Goal: Information Seeking & Learning: Learn about a topic

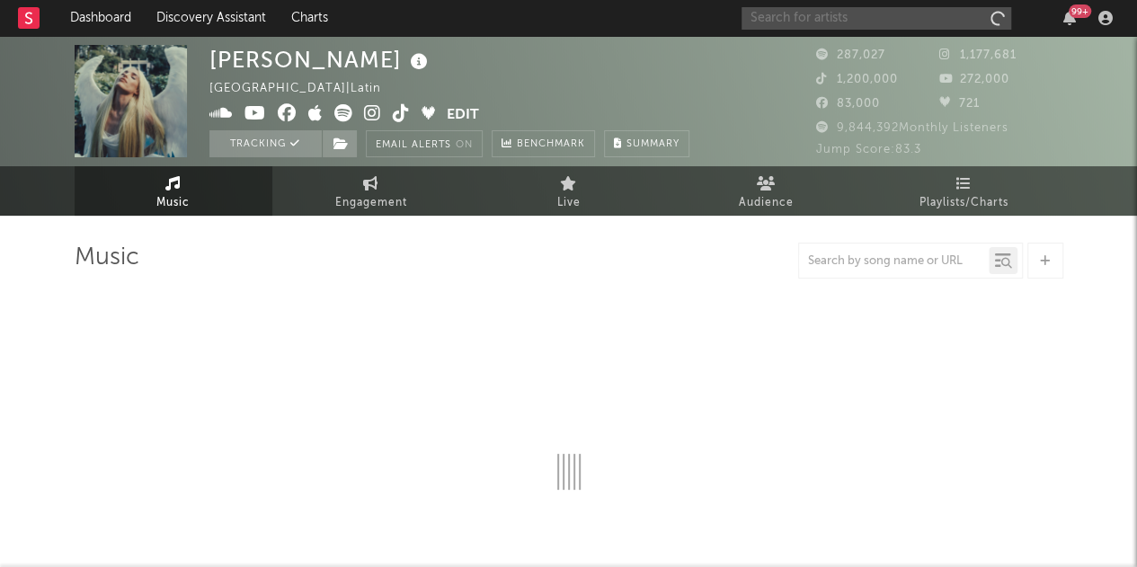
click at [859, 19] on input "text" at bounding box center [876, 18] width 270 height 22
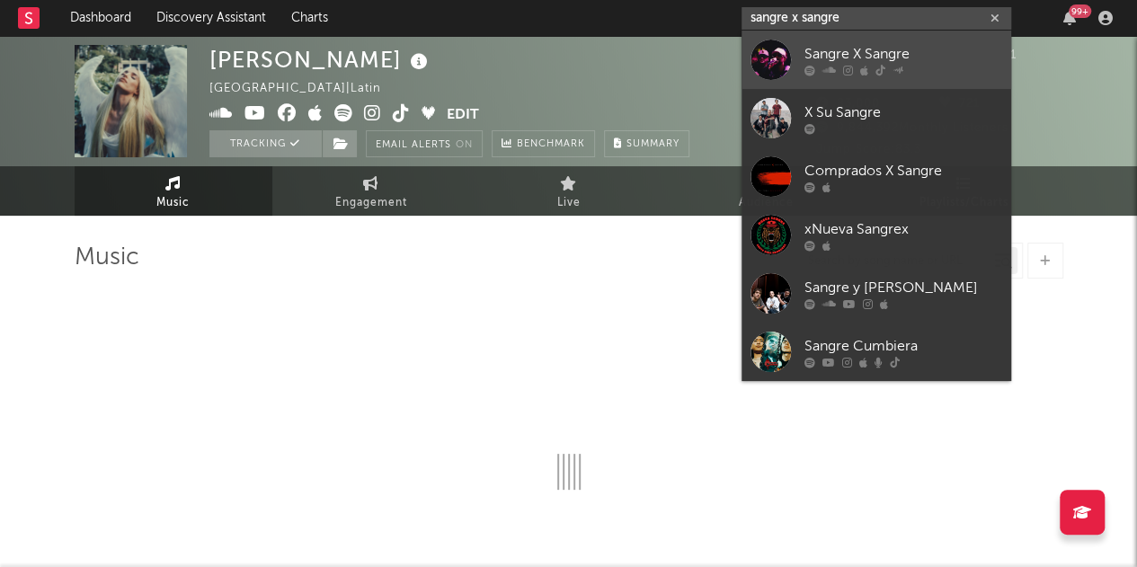
type input "sangre x sangre"
click at [962, 69] on div at bounding box center [903, 70] width 198 height 11
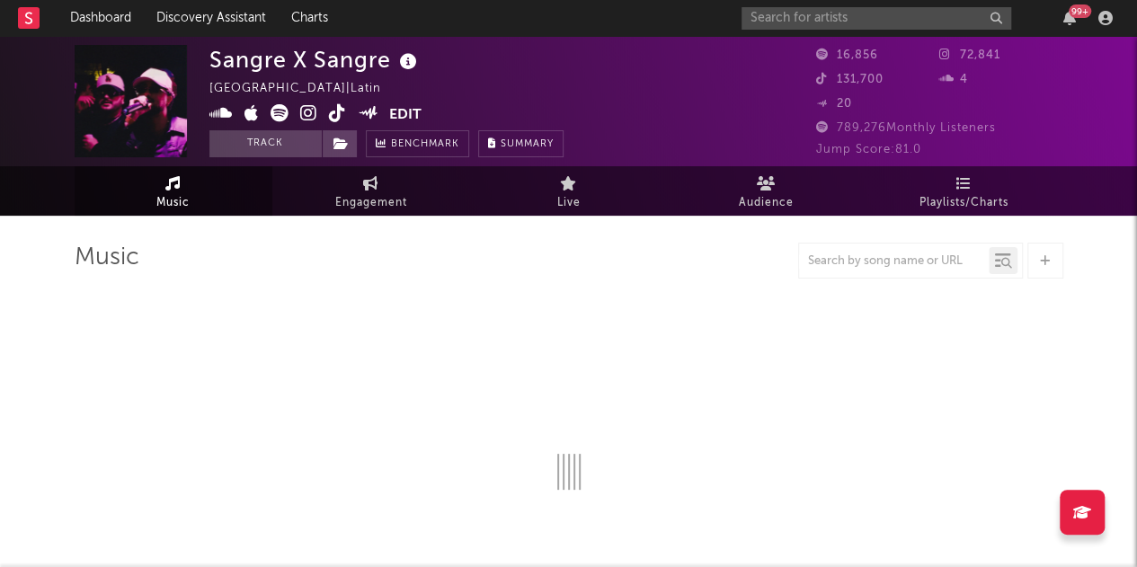
select select "6m"
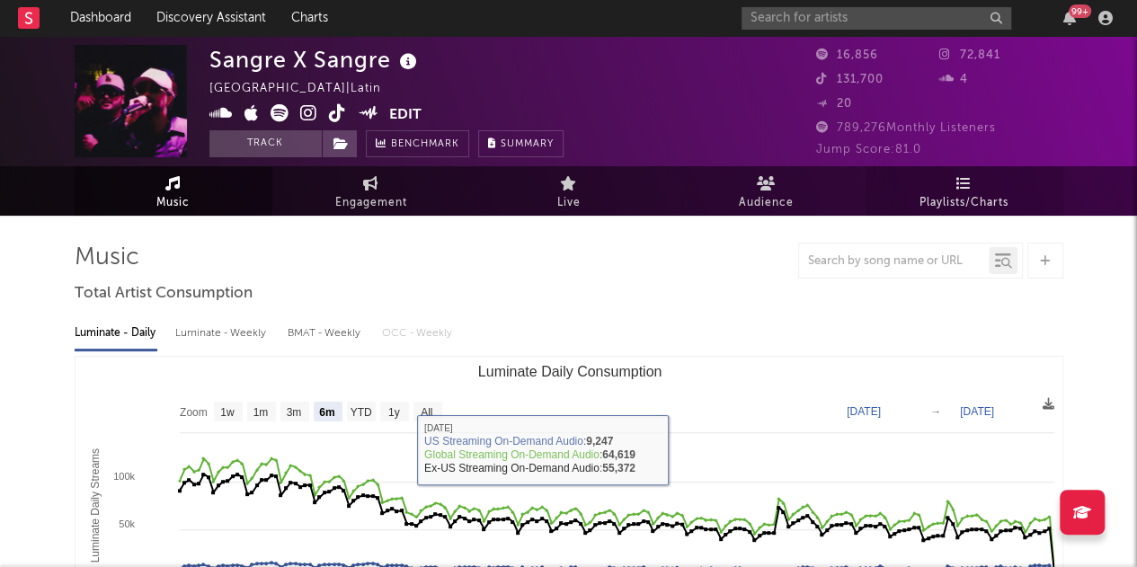
click at [949, 200] on span "Playlists/Charts" at bounding box center [963, 203] width 89 height 22
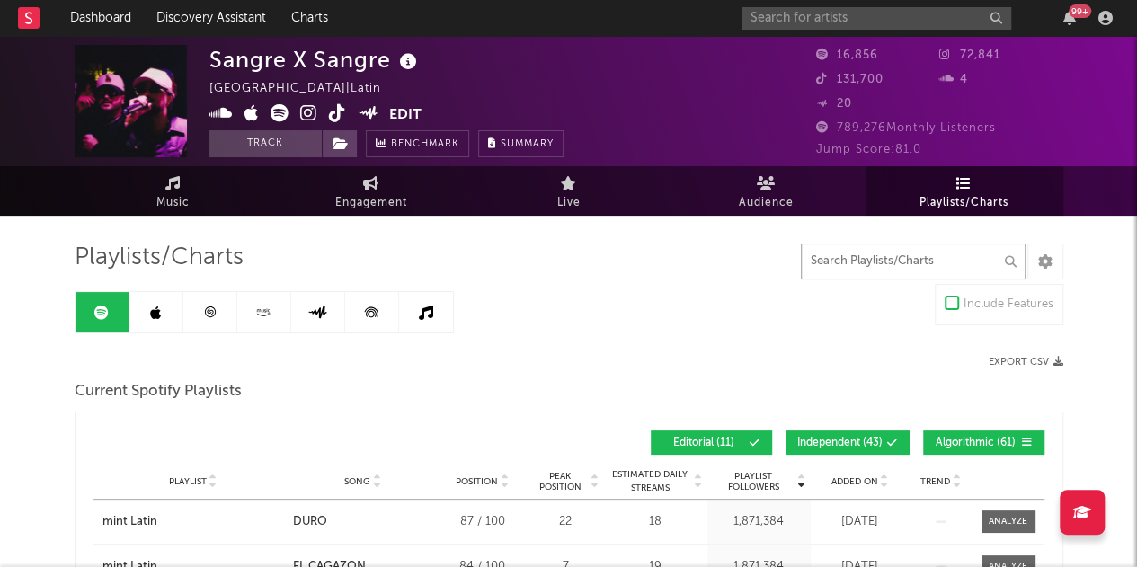
click at [917, 263] on input "text" at bounding box center [913, 262] width 225 height 36
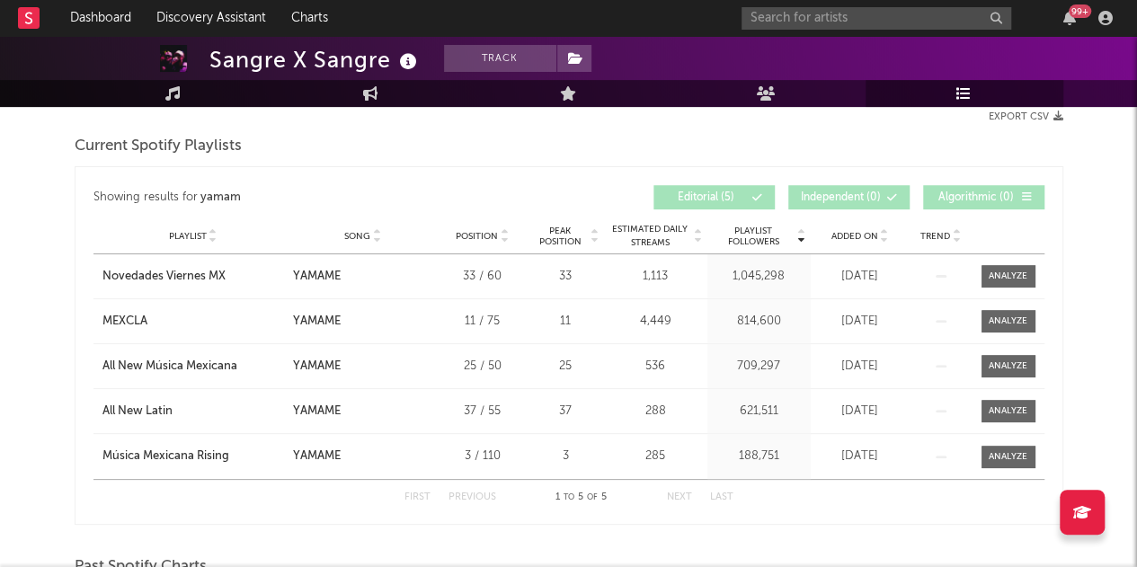
scroll to position [270, 0]
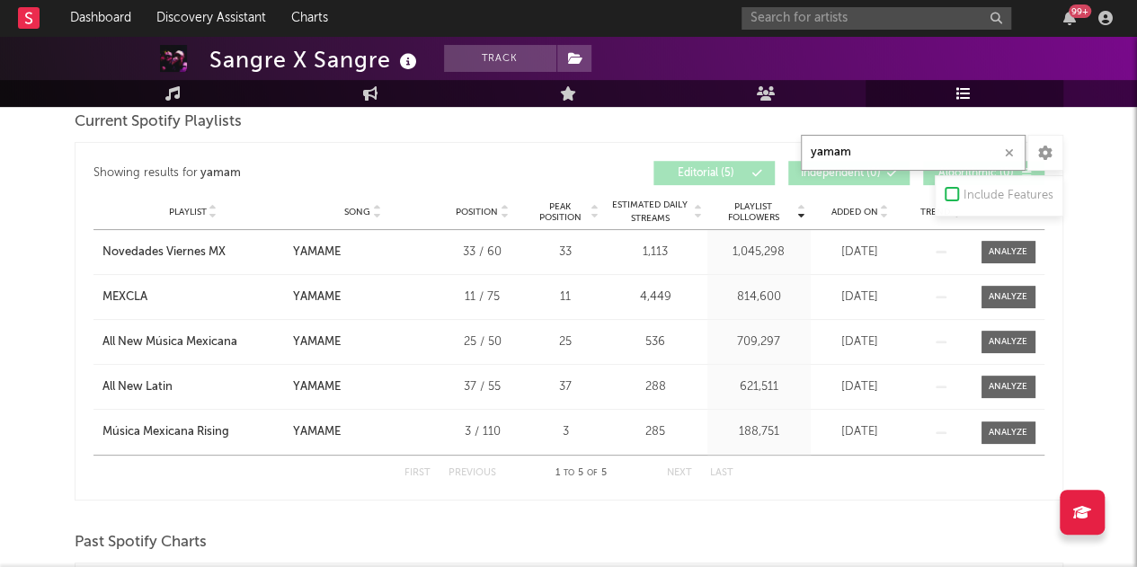
type input "yamam"
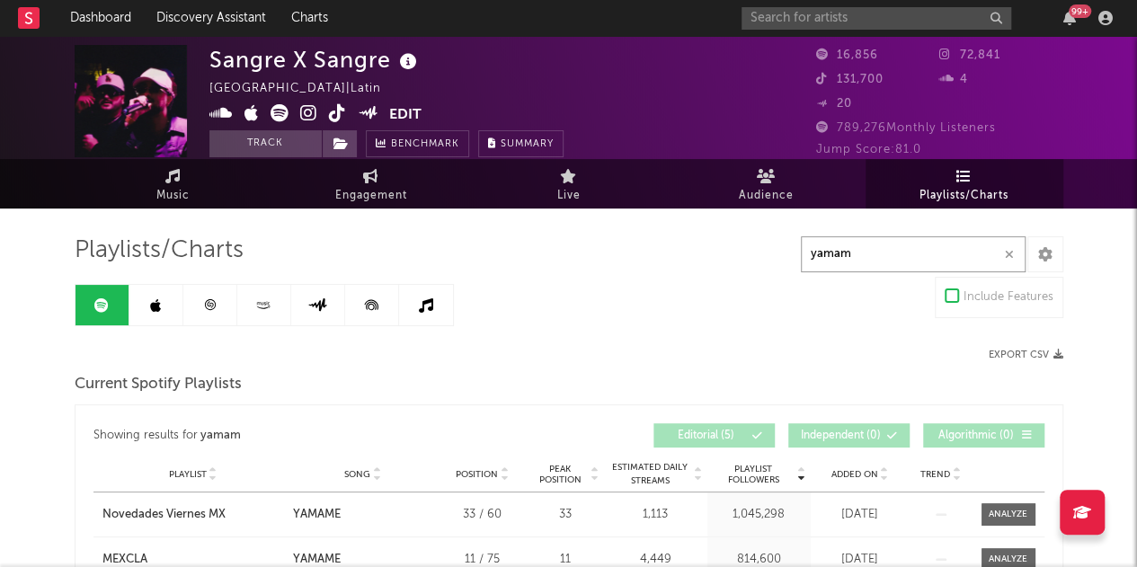
scroll to position [0, 0]
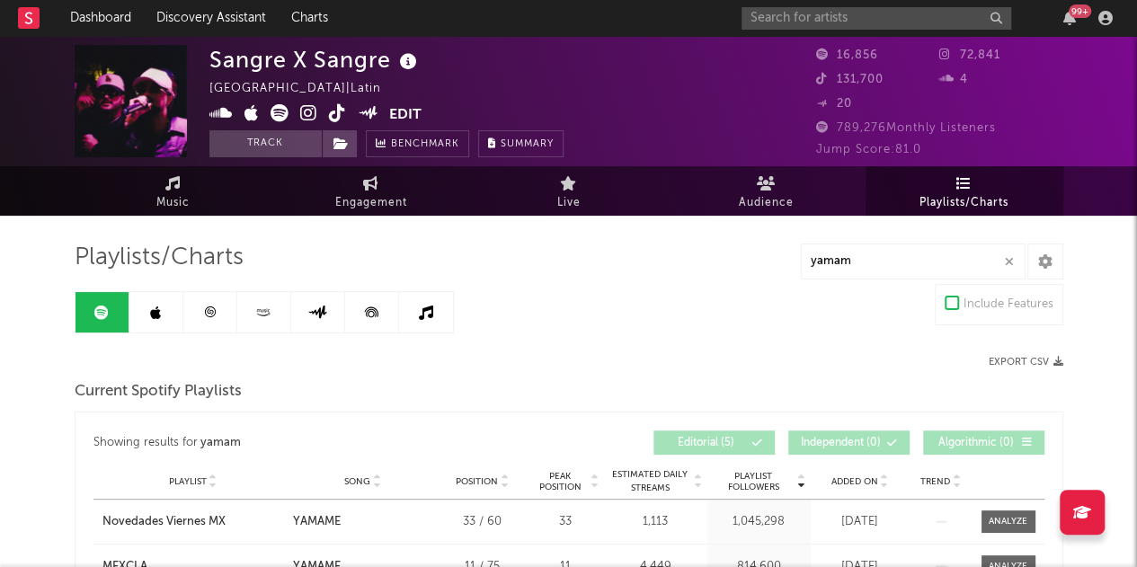
click at [155, 317] on icon at bounding box center [155, 313] width 11 height 14
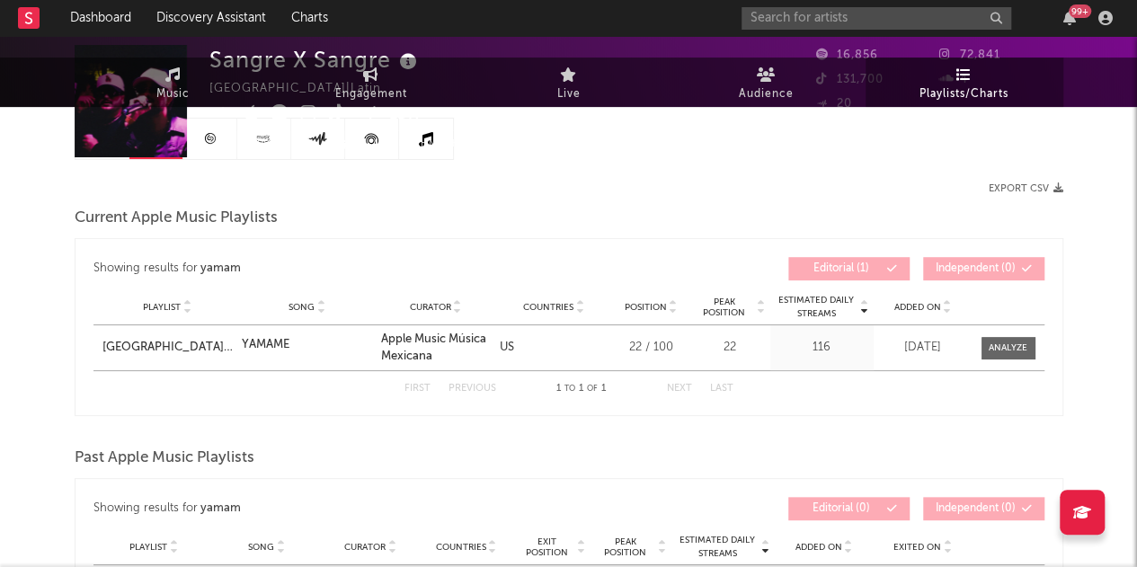
scroll to position [270, 0]
